Goal: Information Seeking & Learning: Learn about a topic

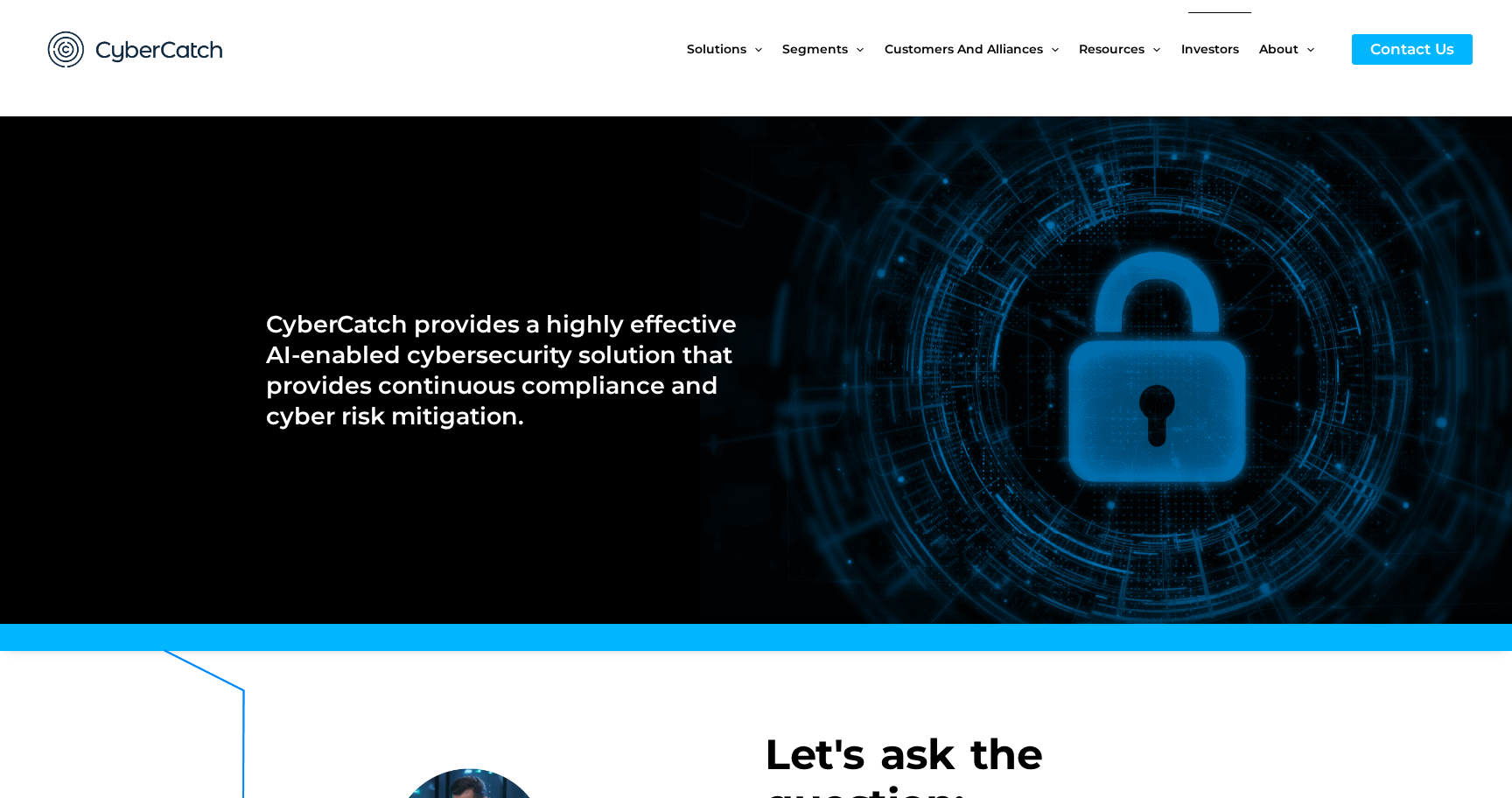
click at [1216, 49] on span "Investors" at bounding box center [1210, 48] width 58 height 74
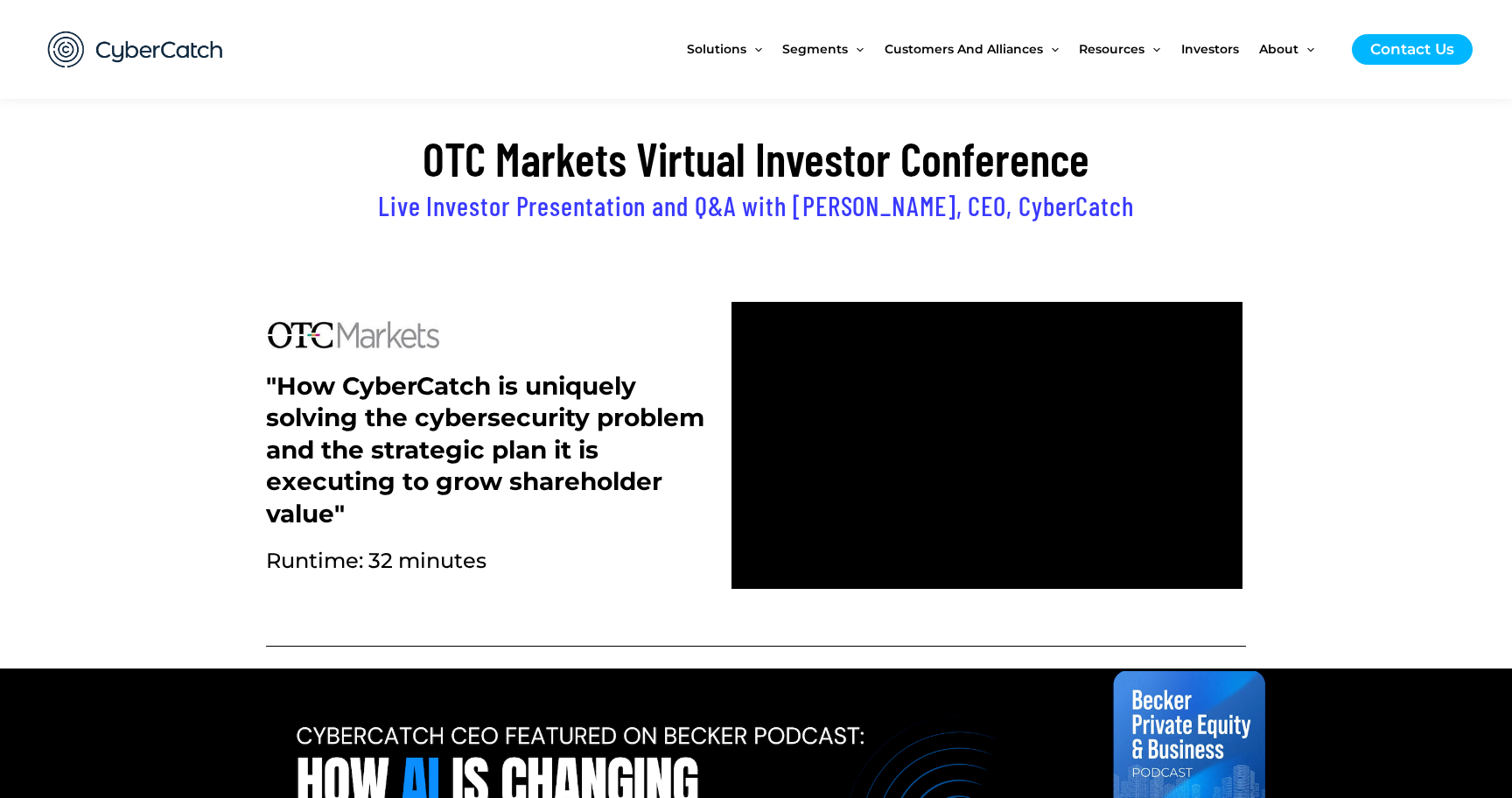
scroll to position [593, 0]
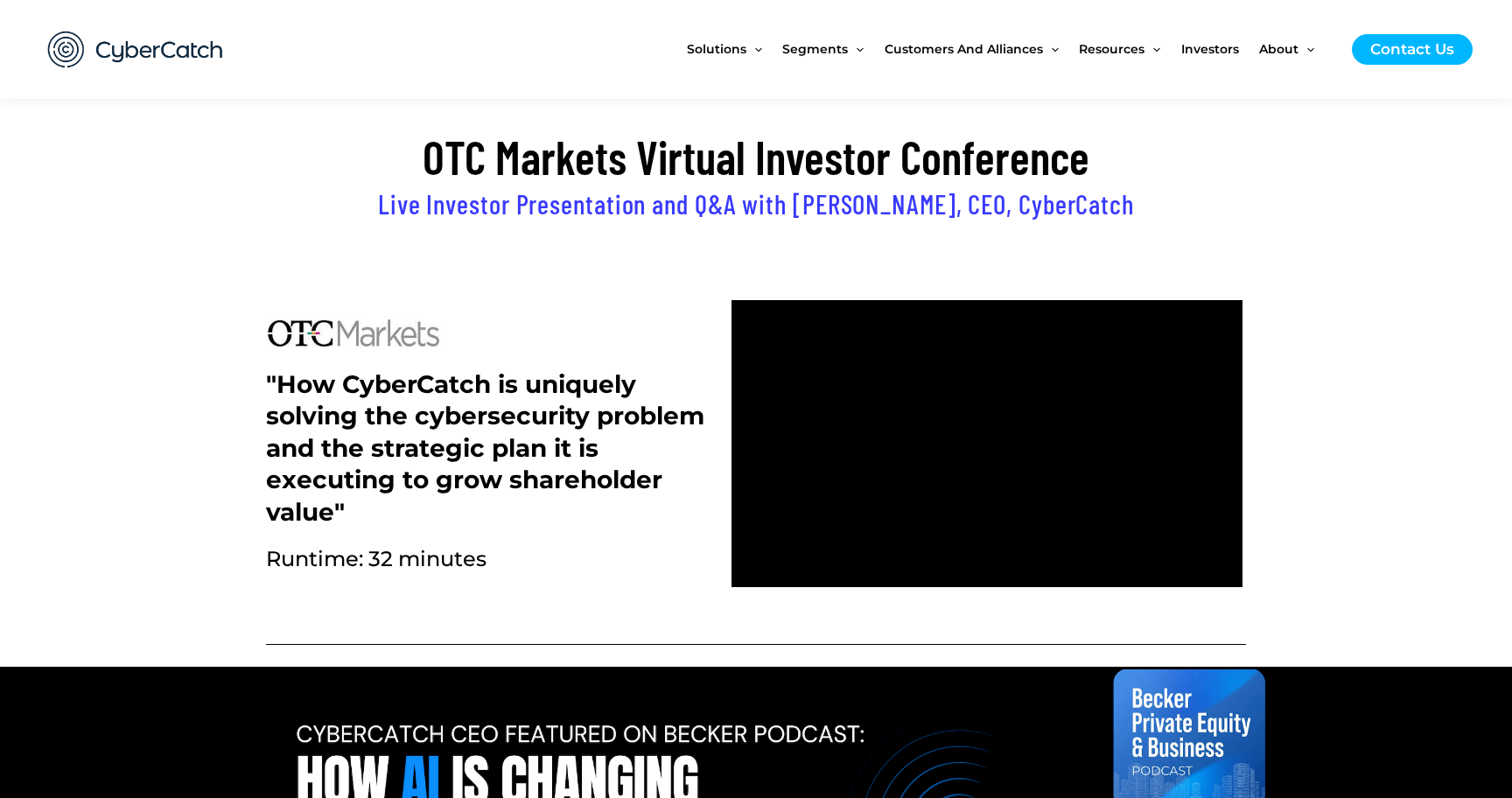
click at [268, 382] on h2 ""How CyberCatch is uniquely solving the cybersecurity problem and the strategic…" at bounding box center [486, 447] width 439 height 159
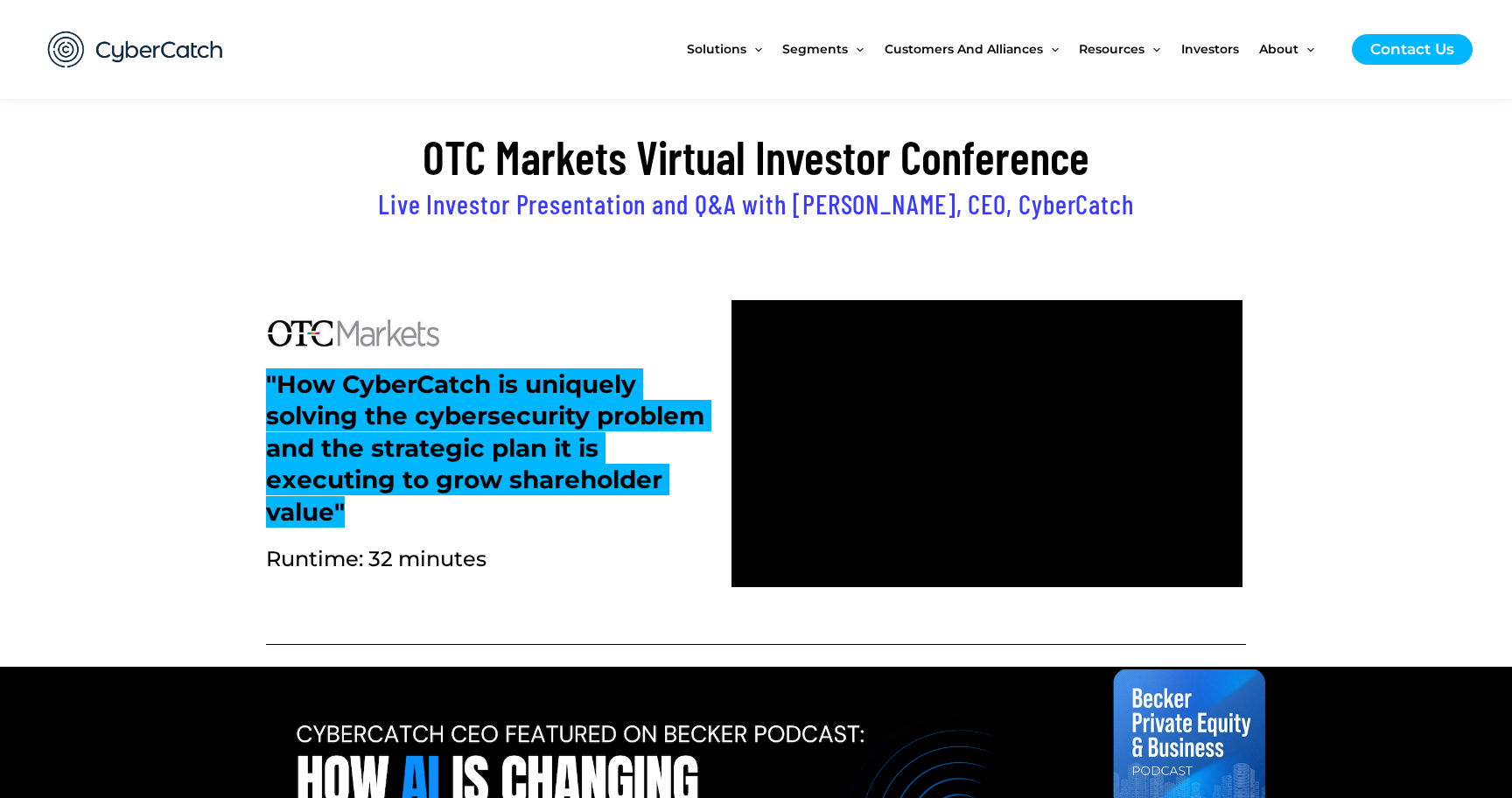
drag, startPoint x: 266, startPoint y: 378, endPoint x: 363, endPoint y: 508, distance: 162.2
click at [363, 508] on h2 ""How CyberCatch is uniquely solving the cybersecurity problem and the strategic…" at bounding box center [486, 447] width 439 height 159
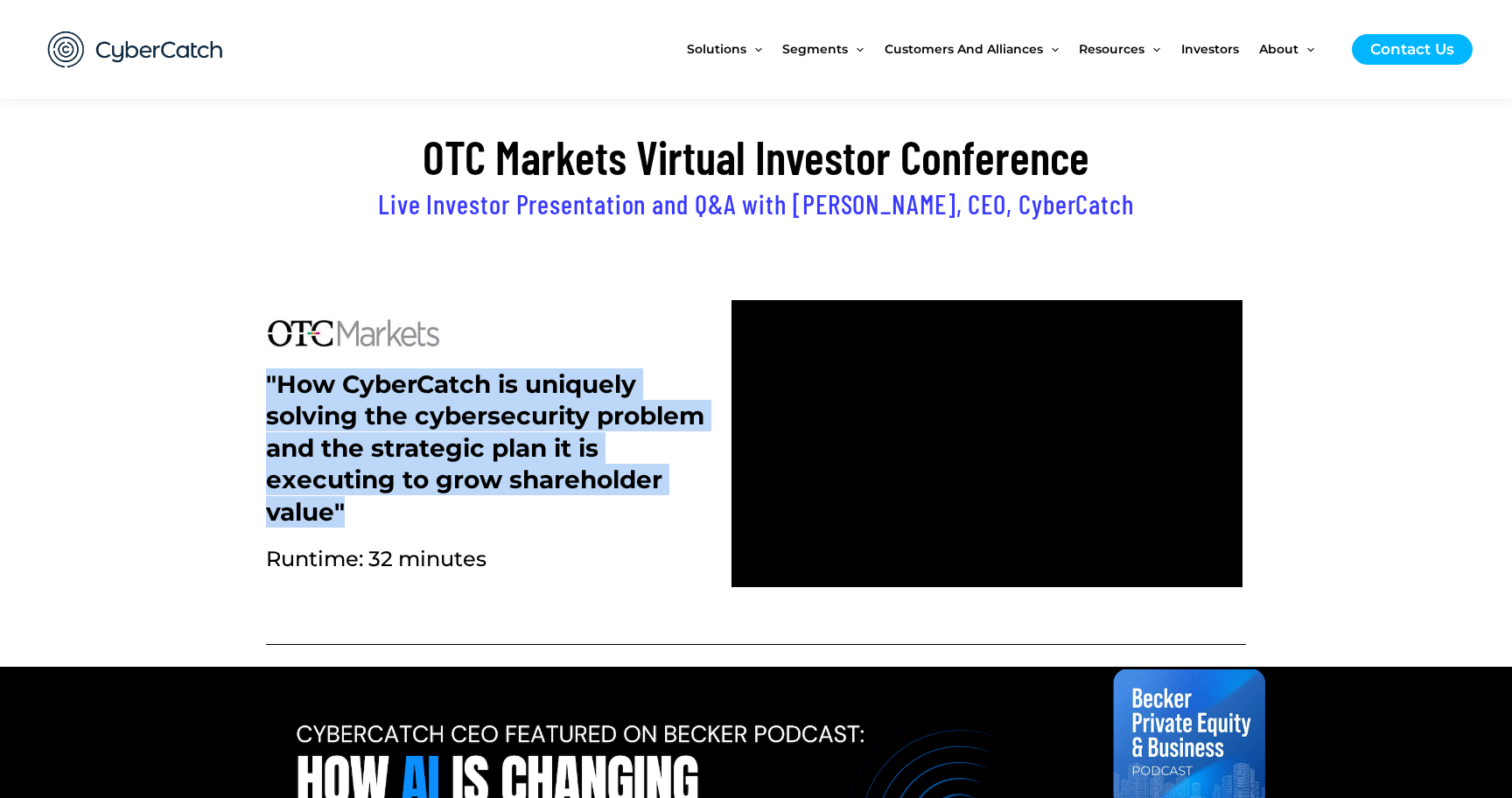
copy h2 ""How CyberCatch is uniquely solving the cybersecurity problem and the strategic…"
